Goal: Task Accomplishment & Management: Use online tool/utility

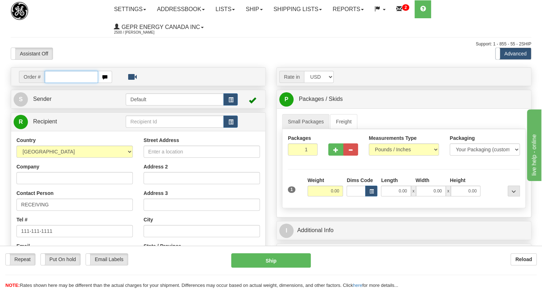
paste input "0086684706"
click at [55, 78] on input "0086684706" at bounding box center [71, 77] width 53 height 12
type input "86684706"
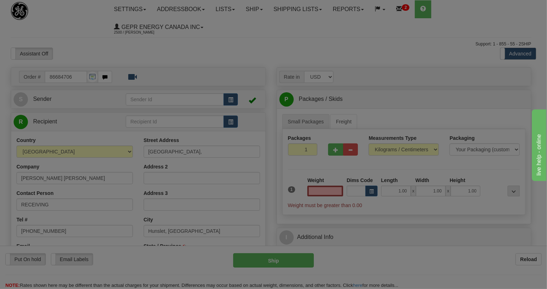
select select
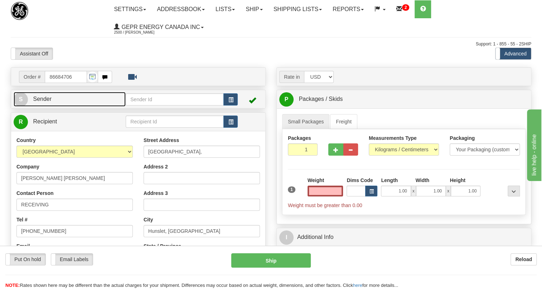
type input "0.00"
drag, startPoint x: 45, startPoint y: 99, endPoint x: 39, endPoint y: 100, distance: 5.5
click at [45, 99] on span "Sender" at bounding box center [42, 99] width 19 height 6
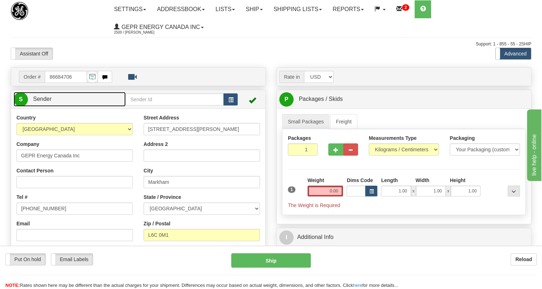
type input "MARKHAM"
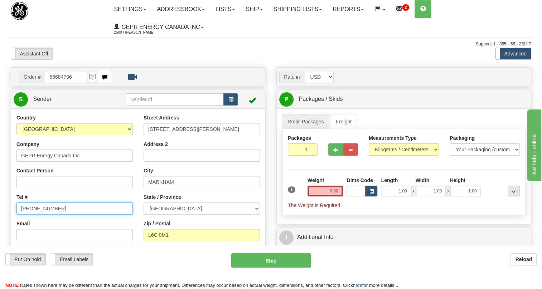
click at [43, 209] on input "[PHONE_NUMBER]" at bounding box center [74, 209] width 116 height 12
paste input "[PHONE_NUMBER]"
type input "[PHONE_NUMBER]"
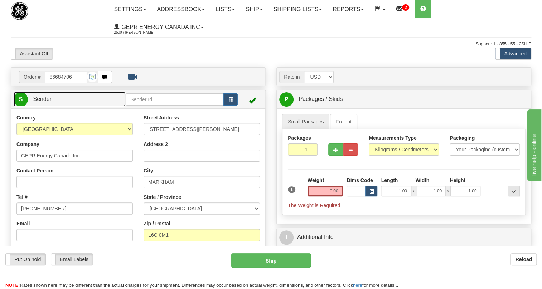
click at [41, 99] on span "Sender" at bounding box center [42, 99] width 19 height 6
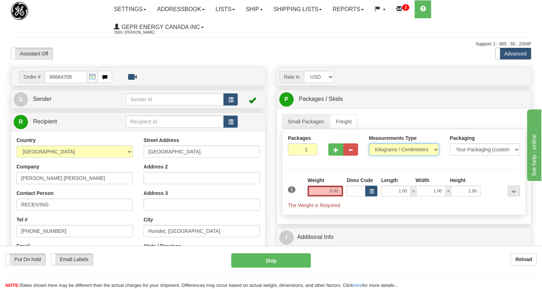
click at [392, 147] on select "Pounds / Inches Kilograms / Centimeters" at bounding box center [404, 150] width 70 height 12
select select "0"
click at [369, 144] on select "Pounds / Inches Kilograms / Centimeters" at bounding box center [404, 150] width 70 height 12
click at [327, 191] on input "0.00" at bounding box center [326, 191] width 36 height 11
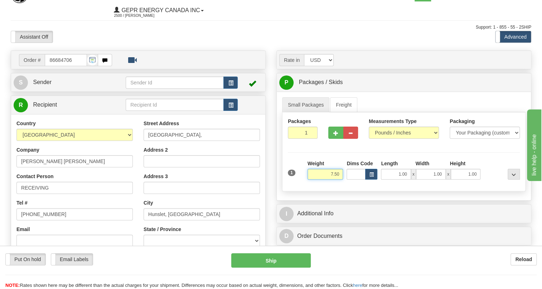
scroll to position [32, 0]
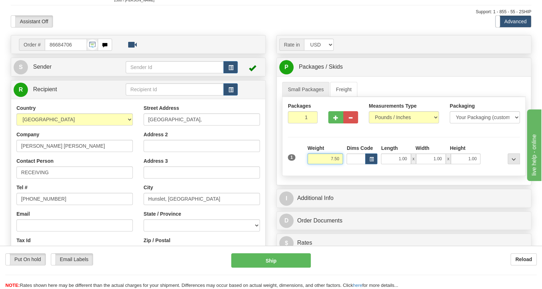
type input "7.50"
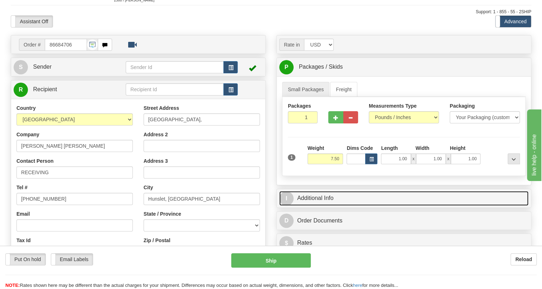
click at [319, 200] on link "I Additional Info" at bounding box center [403, 198] width 249 height 15
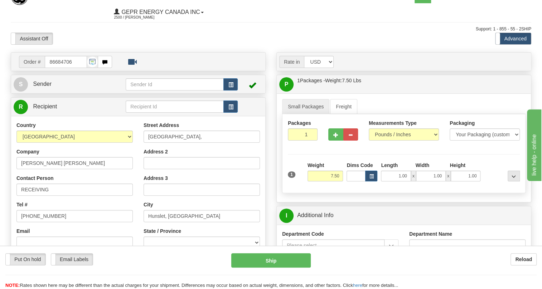
scroll to position [0, 0]
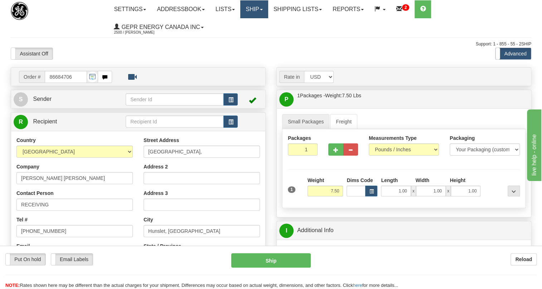
click at [268, 9] on link "Ship" at bounding box center [254, 9] width 28 height 18
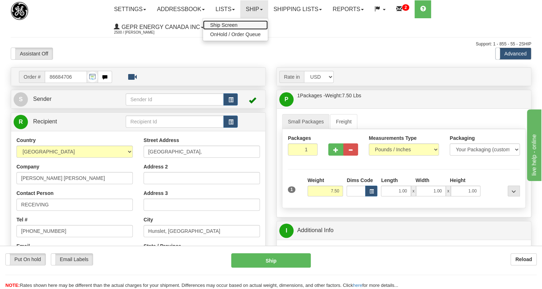
click at [235, 25] on span "Ship Screen" at bounding box center [223, 25] width 27 height 6
